Goal: Information Seeking & Learning: Find specific page/section

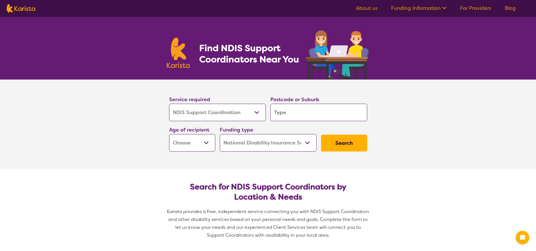
select select "NDIS Support Coordination"
select select "NDIS"
select select "NDIS Support Coordination"
select select "NDIS"
click at [292, 113] on input "search" at bounding box center [318, 112] width 97 height 17
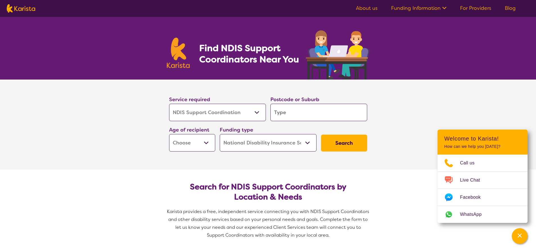
type input "4350"
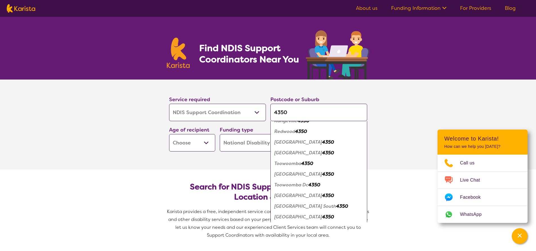
scroll to position [286, 0]
click at [295, 164] on em "Toowoomba" at bounding box center [287, 163] width 27 height 6
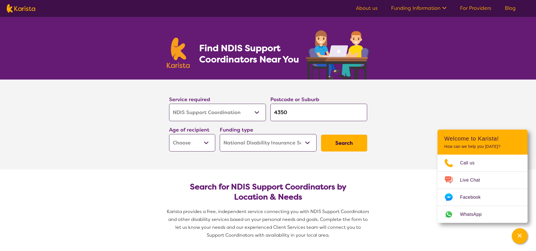
click at [208, 143] on select "Early Childhood - 0 to 9 Child - 10 to 11 Adolescent - 12 to 17 Adult - 18 to 6…" at bounding box center [192, 142] width 46 height 17
select select "AS"
click at [169, 134] on select "Early Childhood - 0 to 9 Child - 10 to 11 Adolescent - 12 to 17 Adult - 18 to 6…" at bounding box center [192, 142] width 46 height 17
select select "AS"
click at [208, 144] on select "Early Childhood - 0 to 9 Child - 10 to 11 Adolescent - 12 to 17 Adult - 18 to 6…" at bounding box center [192, 142] width 46 height 17
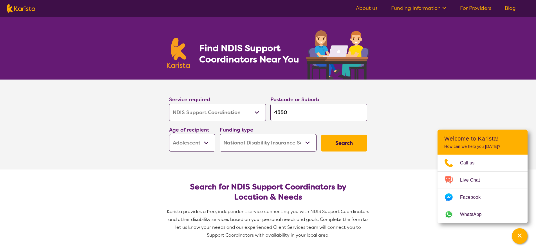
click at [247, 171] on section "Search for NDIS Support Coordinators by Location & Needs Karista provides a fre…" at bounding box center [268, 209] width 216 height 78
click at [307, 142] on select "Home Care Package (HCP) National Disability Insurance Scheme (NDIS) I don't know" at bounding box center [268, 142] width 97 height 17
click at [220, 134] on select "Home Care Package (HCP) National Disability Insurance Scheme (NDIS) I don't know" at bounding box center [268, 142] width 97 height 17
click at [349, 143] on button "Search" at bounding box center [344, 143] width 46 height 17
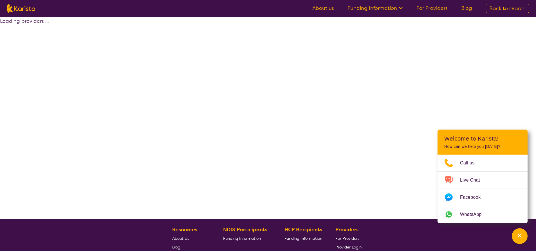
select select "NDIS"
select select "NDIS Support Coordination"
select select "AS"
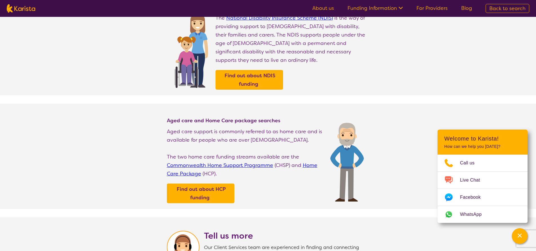
scroll to position [28, 0]
